Goal: Navigation & Orientation: Find specific page/section

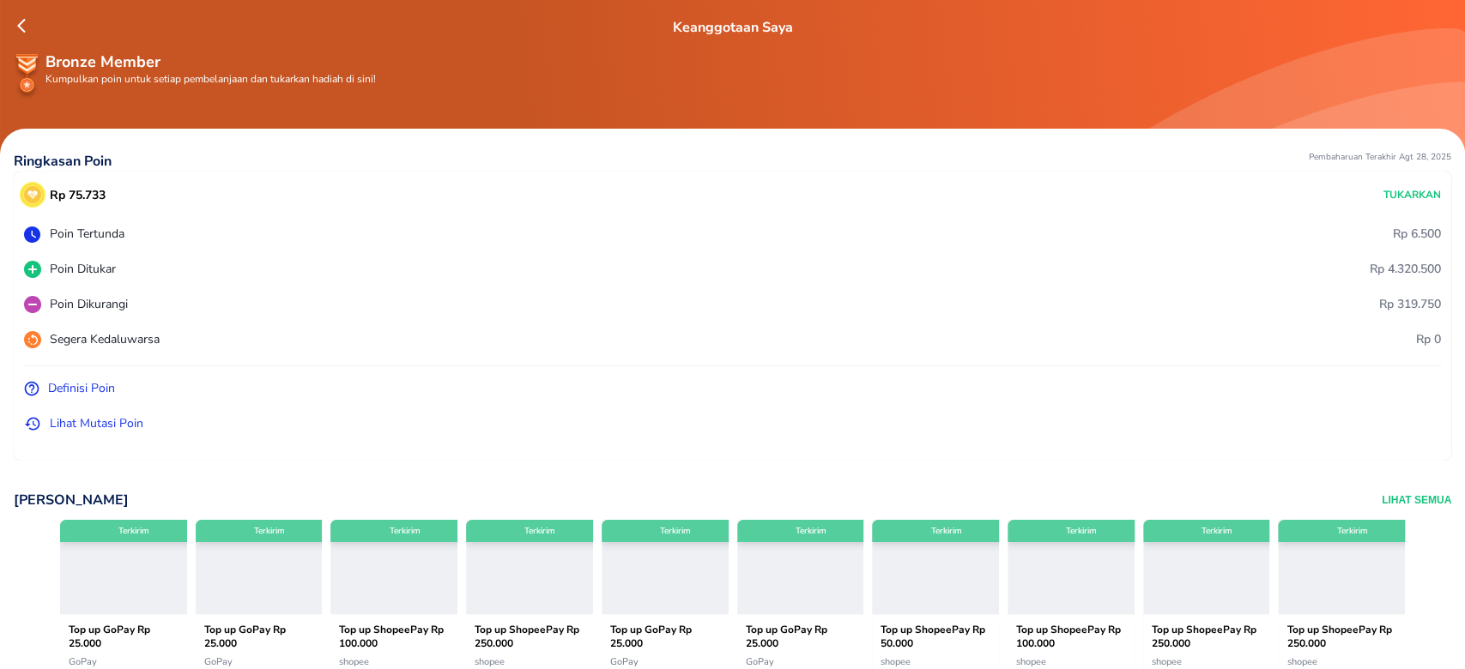
click at [23, 24] on icon at bounding box center [25, 25] width 17 height 17
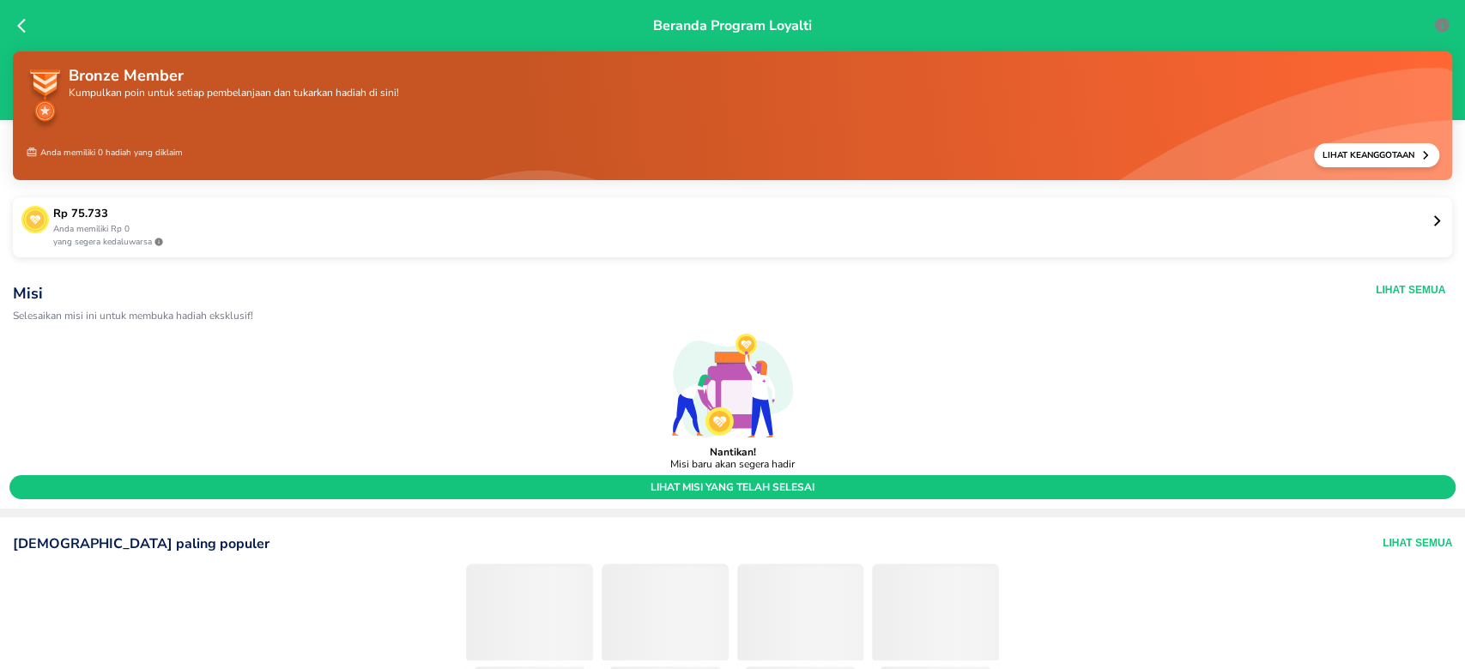
click at [15, 28] on div "Beranda Program Loyalti" at bounding box center [732, 60] width 1465 height 120
click at [19, 21] on icon at bounding box center [25, 25] width 17 height 17
